Goal: Task Accomplishment & Management: Complete application form

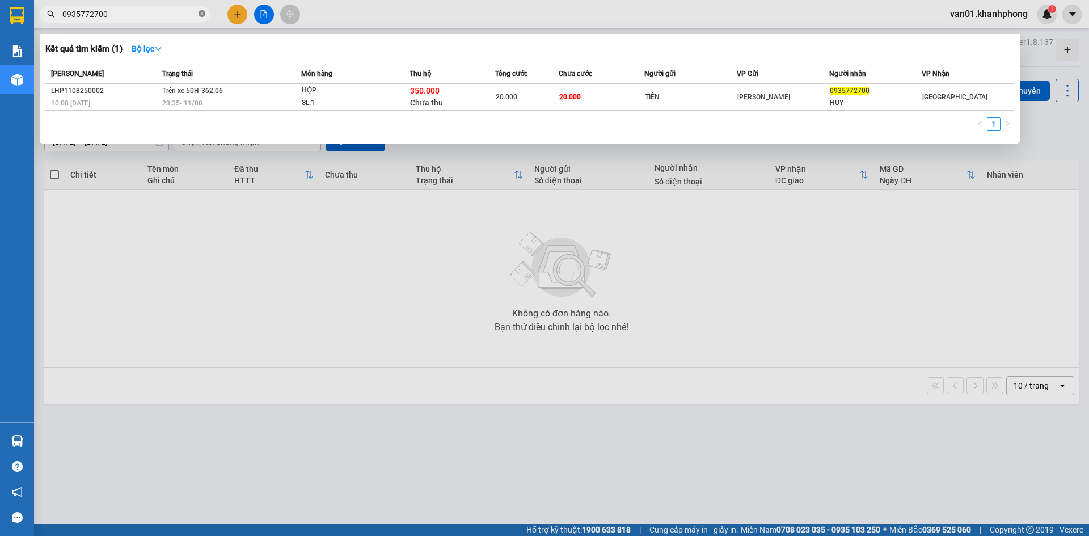
click at [204, 14] on icon "close-circle" at bounding box center [201, 13] width 7 height 7
type input "0586433865"
click at [232, 280] on div at bounding box center [544, 268] width 1089 height 536
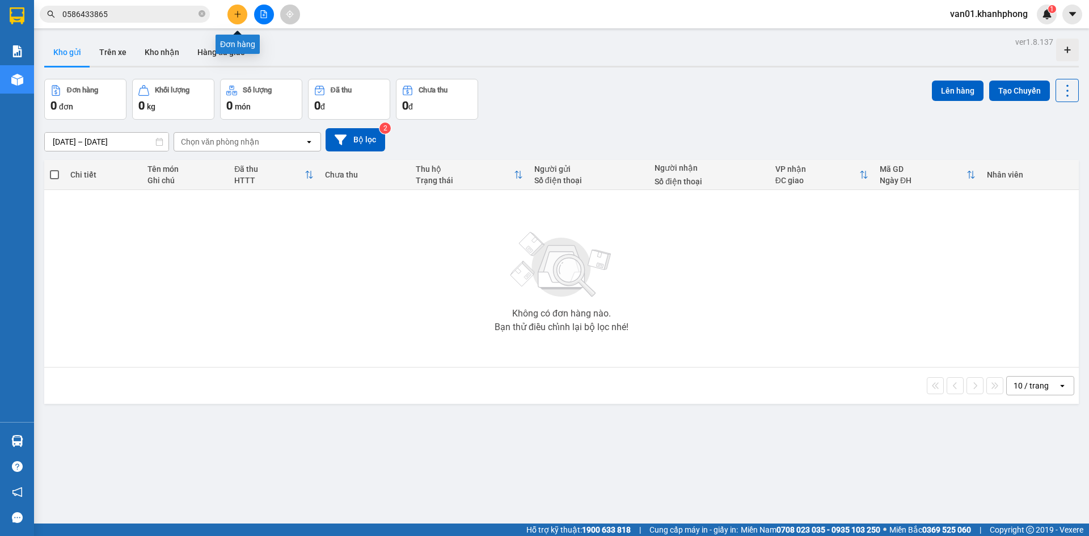
click at [238, 12] on icon "plus" at bounding box center [238, 14] width 8 height 8
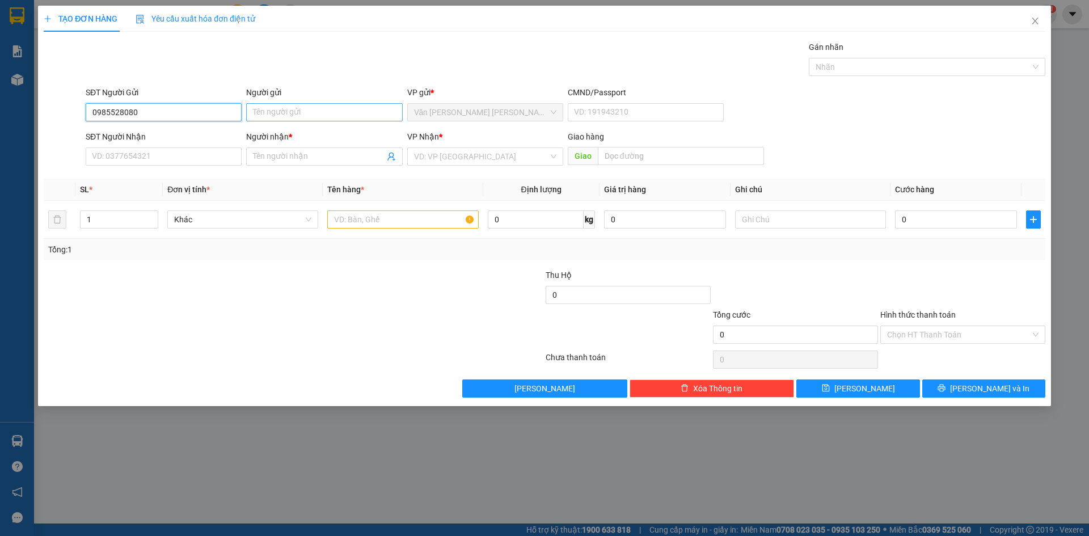
type input "0985528080"
click at [274, 120] on input "Người gửi" at bounding box center [324, 112] width 156 height 18
type input "CHỊ GIAO"
click at [105, 107] on input "0985528080" at bounding box center [164, 112] width 156 height 18
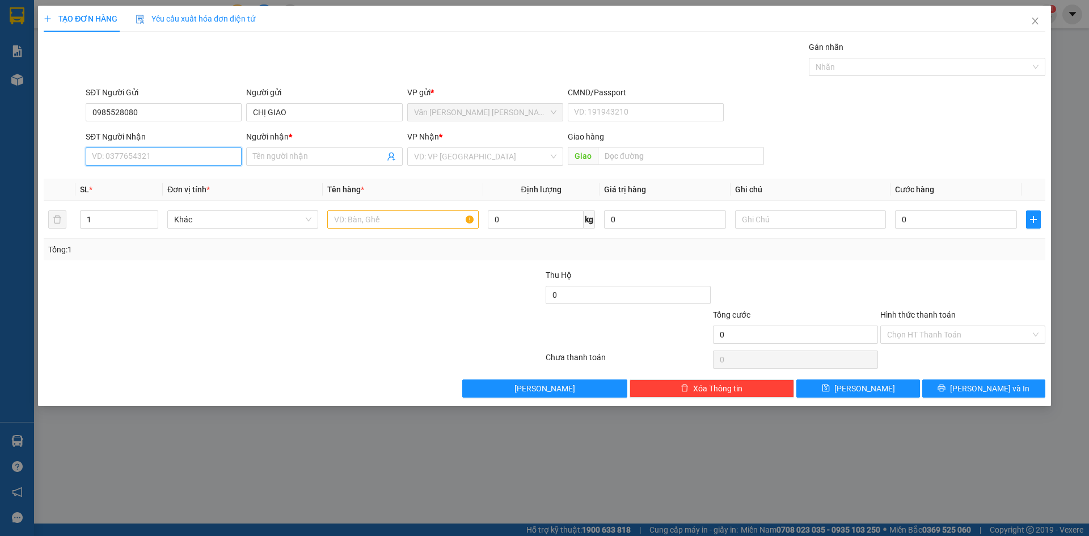
click at [156, 157] on input "SĐT Người Nhận" at bounding box center [164, 156] width 156 height 18
paste input "0985528080"
type input "0985528080"
click at [271, 111] on input "CHỊ GIAO" at bounding box center [324, 112] width 156 height 18
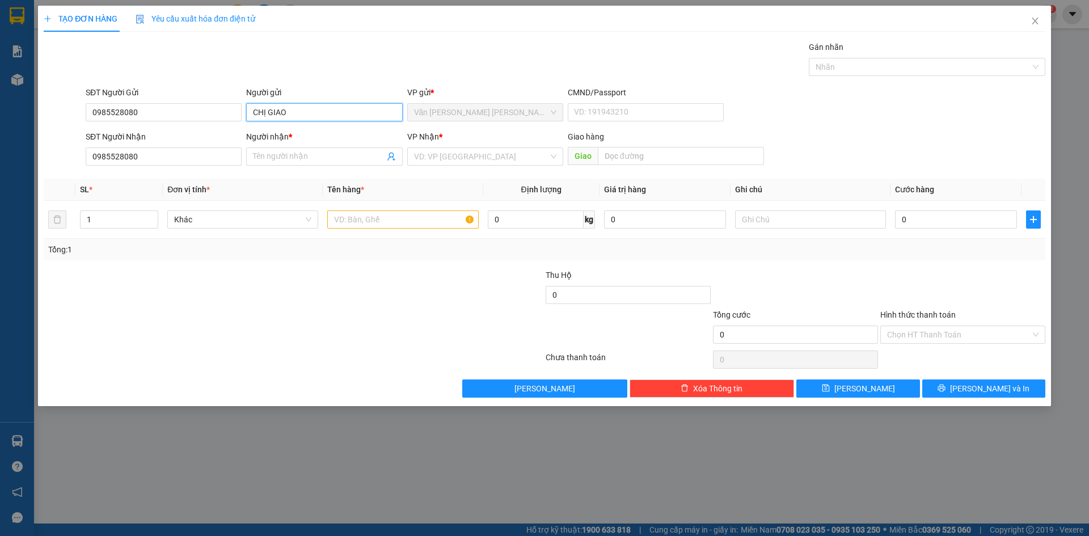
click at [271, 111] on input "CHỊ GIAO" at bounding box center [324, 112] width 156 height 18
click at [277, 159] on input "Người nhận *" at bounding box center [318, 156] width 131 height 12
paste input "CHỊ GIAO"
type input "CHỊ GIAO"
click at [439, 158] on input "search" at bounding box center [481, 156] width 134 height 17
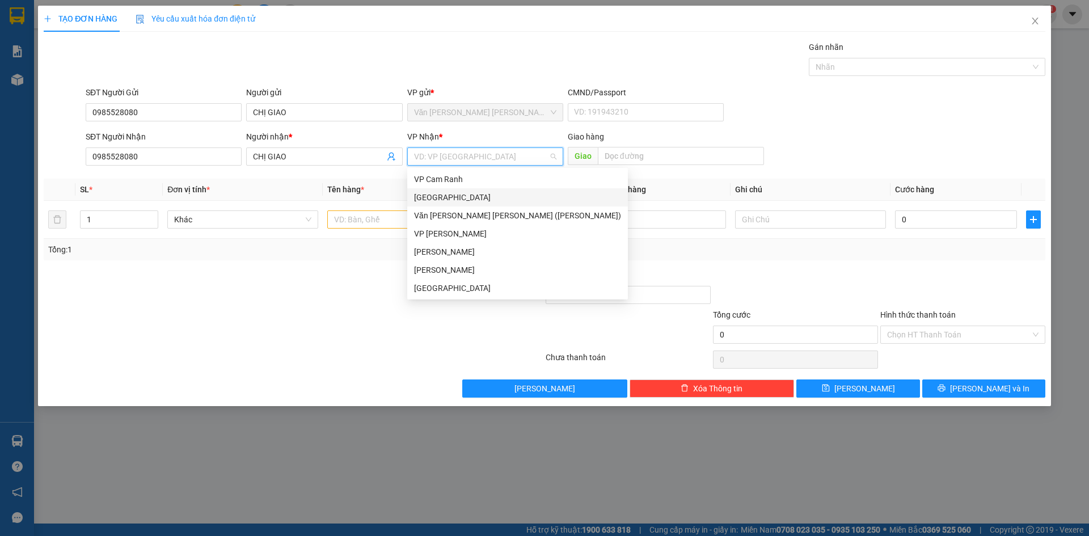
click at [437, 203] on div "[GEOGRAPHIC_DATA]" at bounding box center [517, 197] width 207 height 12
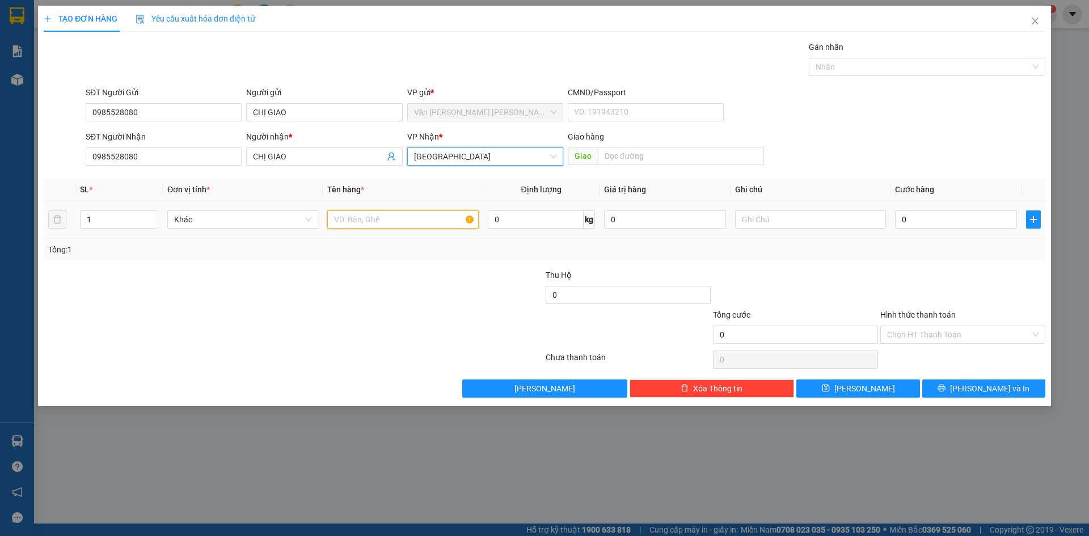
click at [398, 227] on input "text" at bounding box center [402, 219] width 151 height 18
type input "2 HỘP XANH"
click at [922, 221] on input "0" at bounding box center [956, 219] width 122 height 18
type input "3"
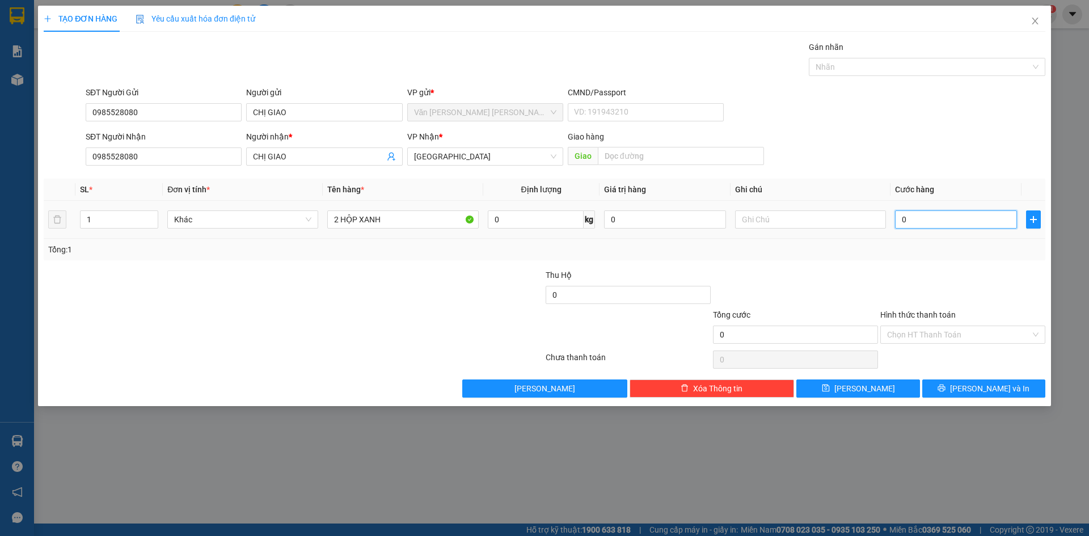
type input "3"
type input "30"
type input "30.000"
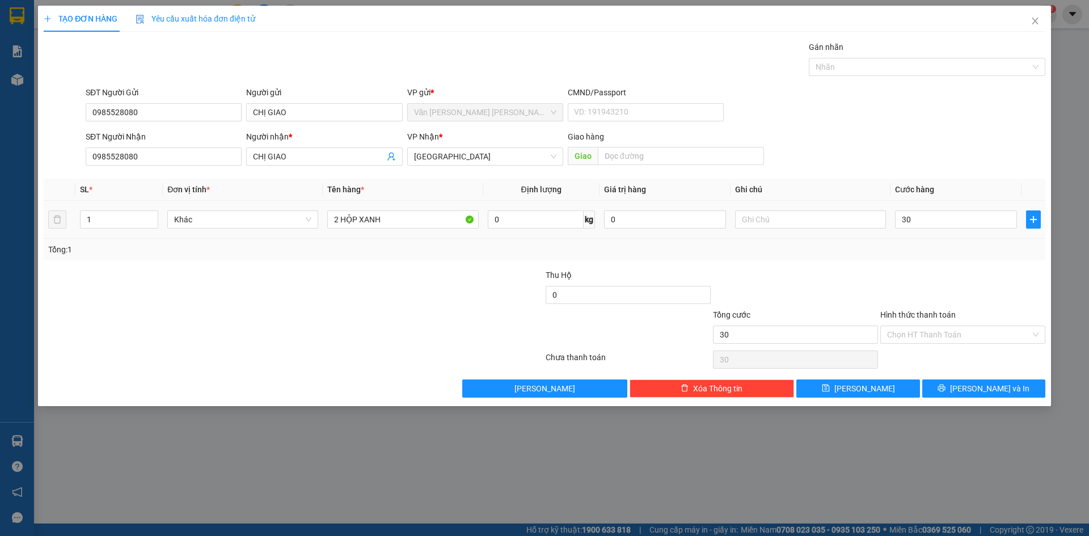
type input "30.000"
click at [936, 278] on div at bounding box center [962, 289] width 167 height 40
click at [945, 385] on icon "printer" at bounding box center [941, 388] width 8 height 8
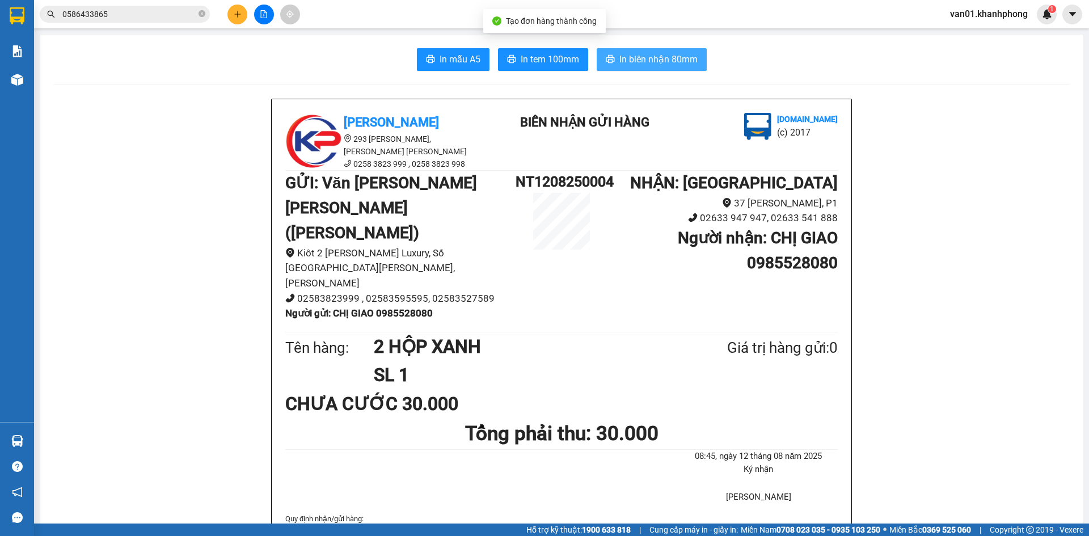
click at [628, 68] on button "In biên nhận 80mm" at bounding box center [652, 59] width 110 height 23
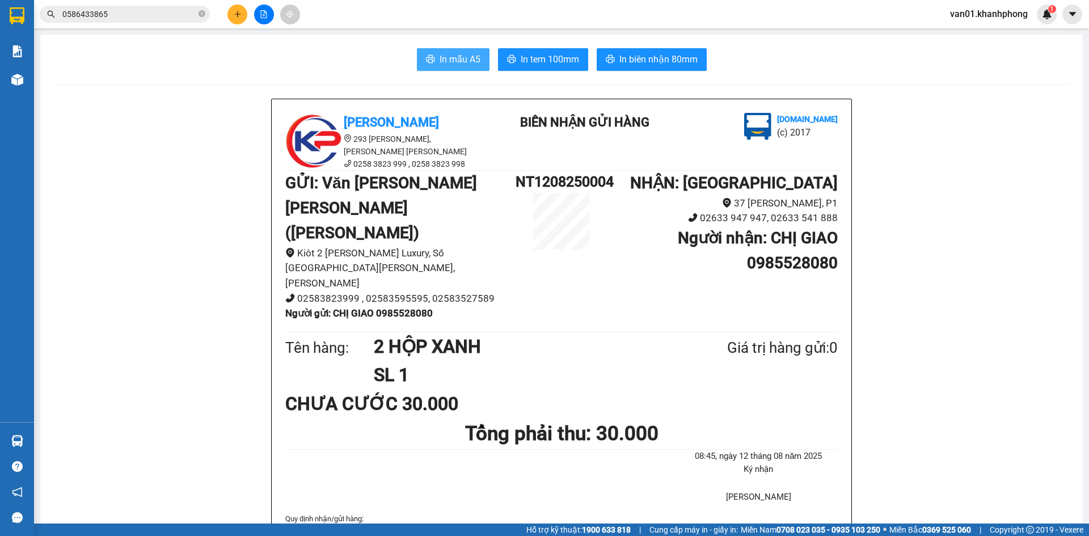
click at [461, 65] on span "In mẫu A5" at bounding box center [459, 59] width 41 height 14
